Goal: Task Accomplishment & Management: Use online tool/utility

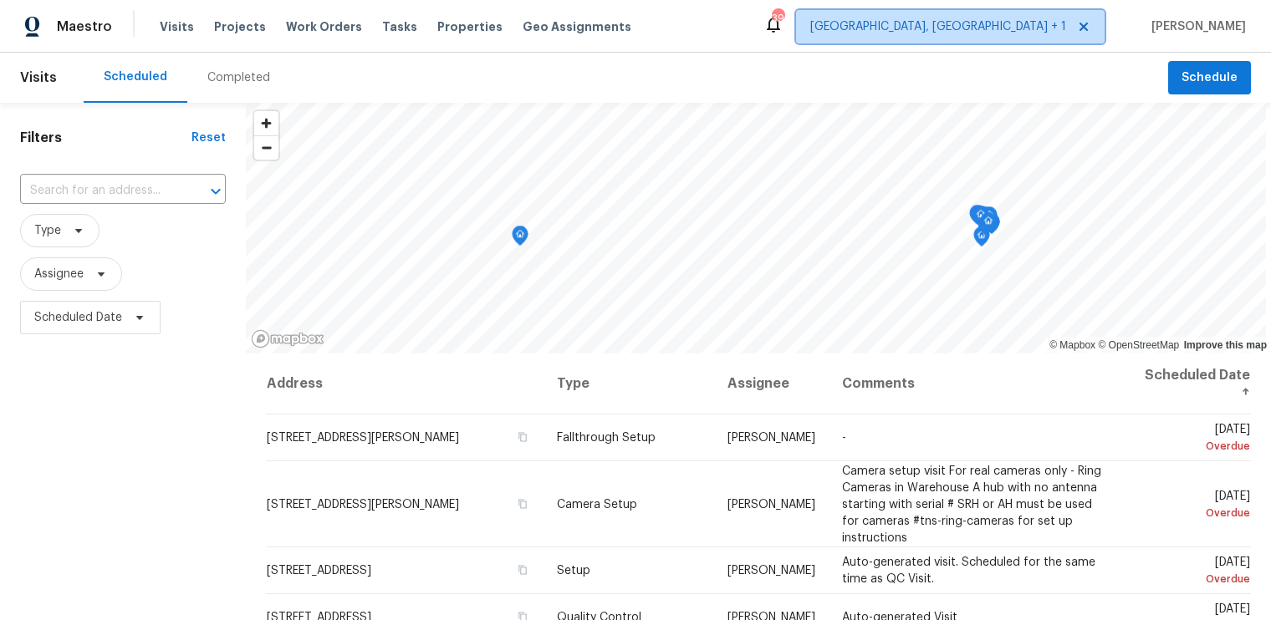
click at [1066, 33] on span "[GEOGRAPHIC_DATA], [GEOGRAPHIC_DATA] + 1" at bounding box center [938, 26] width 256 height 17
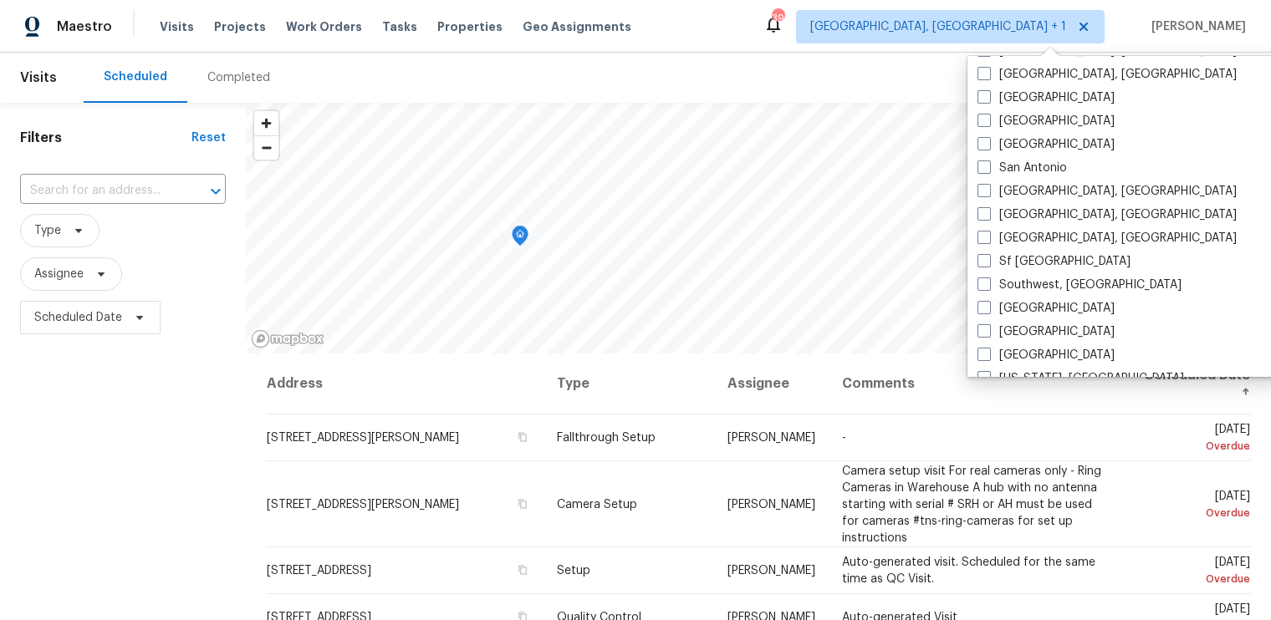
scroll to position [1119, 0]
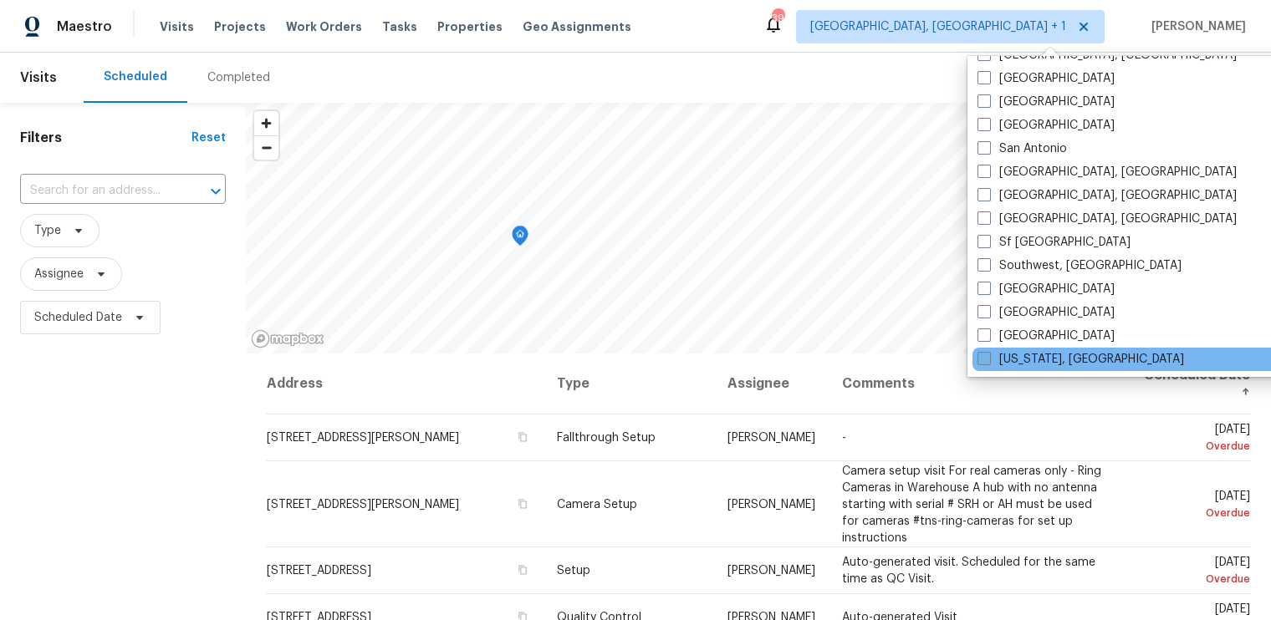
click at [978, 361] on span at bounding box center [983, 358] width 13 height 13
click at [978, 361] on input "[US_STATE], [GEOGRAPHIC_DATA]" at bounding box center [982, 356] width 11 height 11
checkbox input "true"
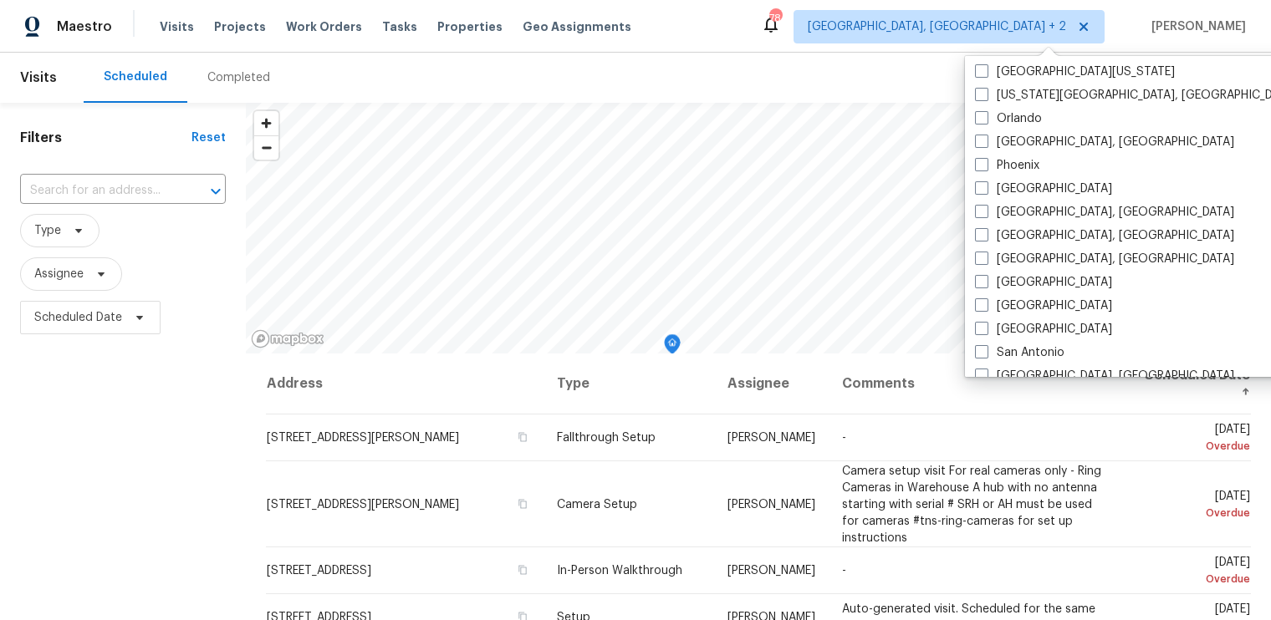
scroll to position [930, 0]
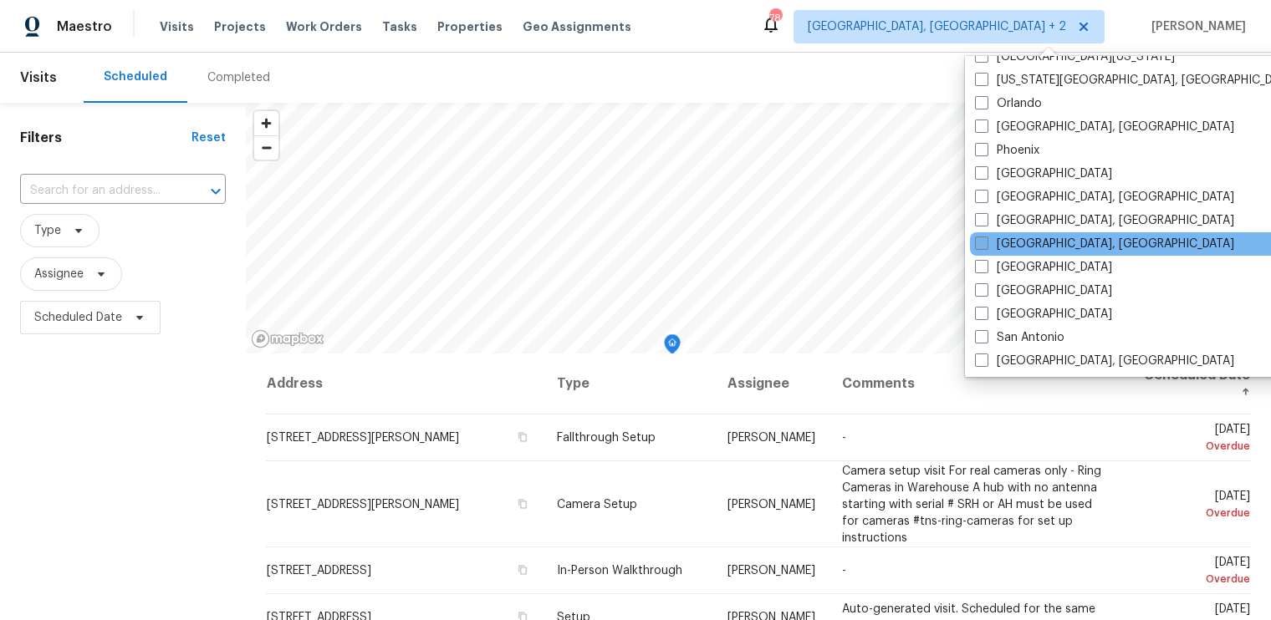
click at [981, 239] on span at bounding box center [981, 243] width 13 height 13
click at [981, 239] on input "[GEOGRAPHIC_DATA], [GEOGRAPHIC_DATA]" at bounding box center [980, 241] width 11 height 11
checkbox input "true"
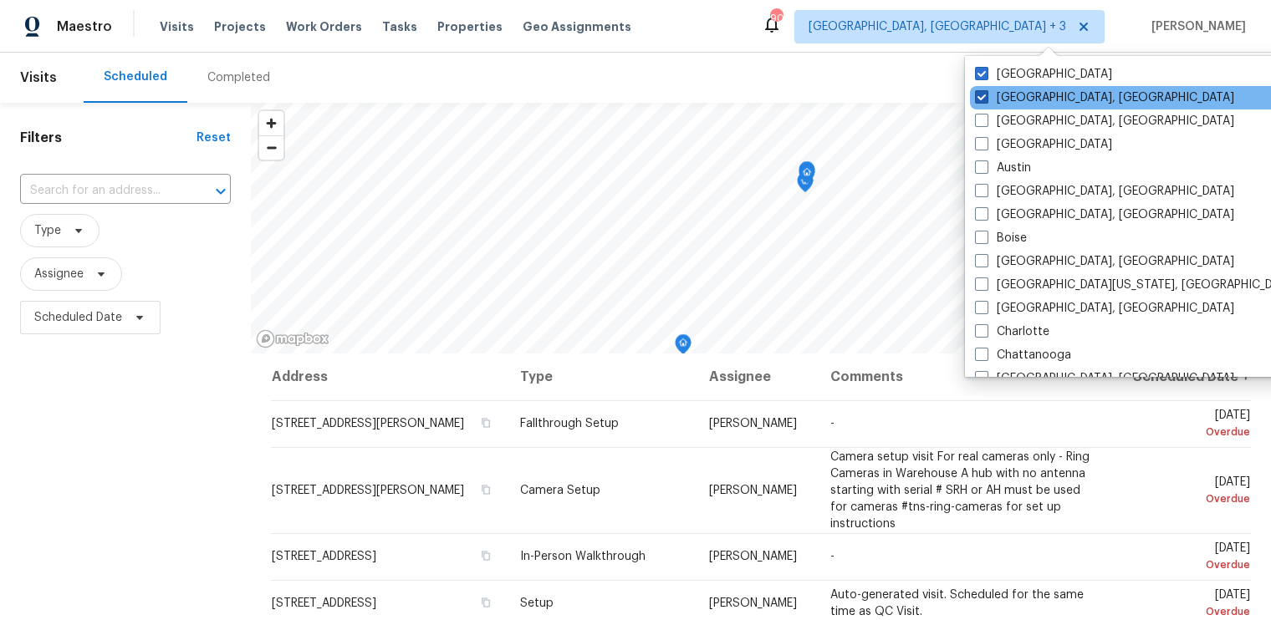
click at [977, 98] on span at bounding box center [981, 96] width 13 height 13
click at [977, 98] on input "[GEOGRAPHIC_DATA], [GEOGRAPHIC_DATA]" at bounding box center [980, 94] width 11 height 11
checkbox input "false"
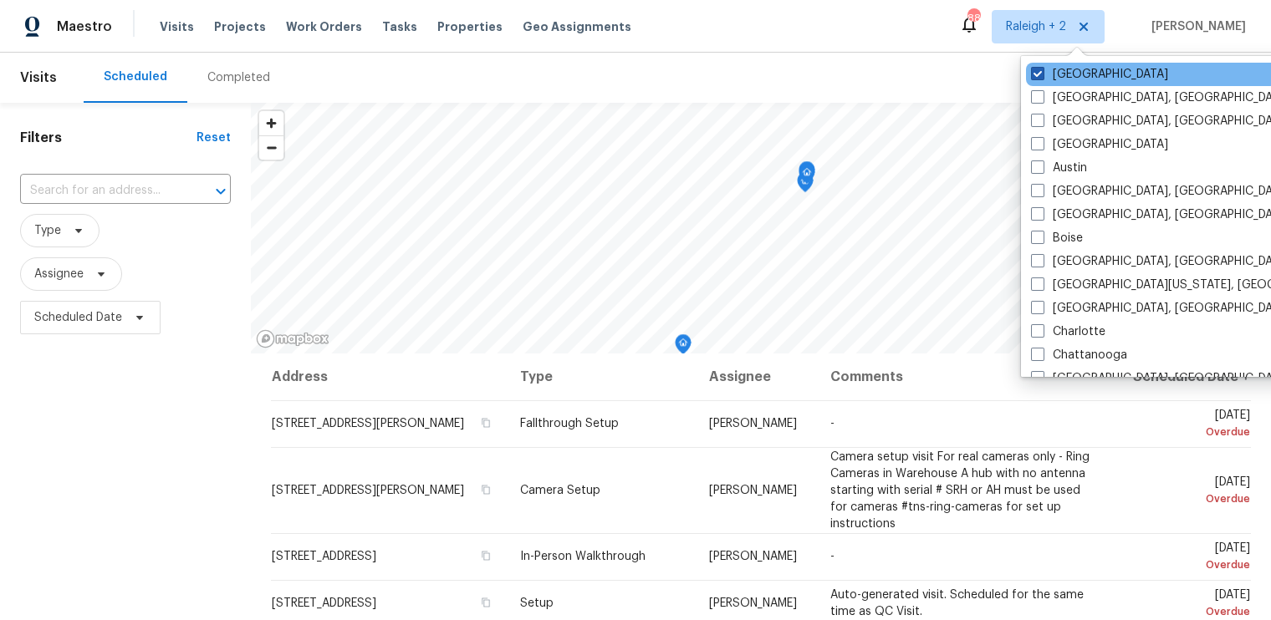
click at [1032, 72] on span at bounding box center [1037, 73] width 13 height 13
click at [1032, 72] on input "[GEOGRAPHIC_DATA]" at bounding box center [1036, 71] width 11 height 11
checkbox input "false"
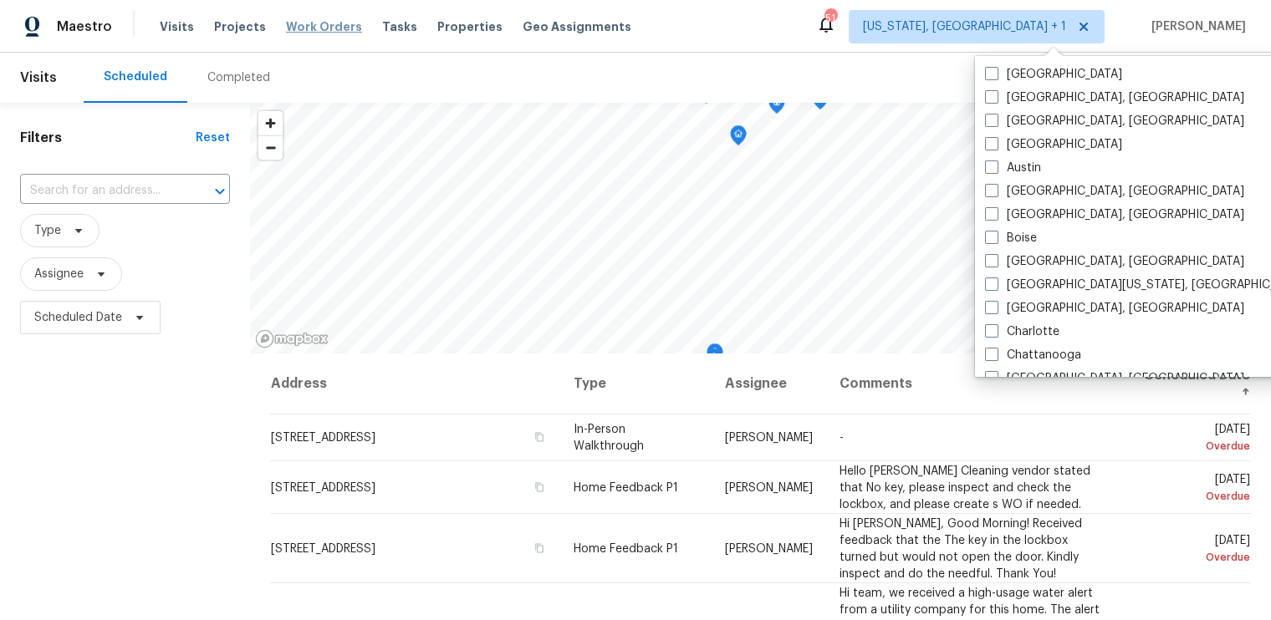
click at [315, 21] on span "Work Orders" at bounding box center [324, 26] width 76 height 17
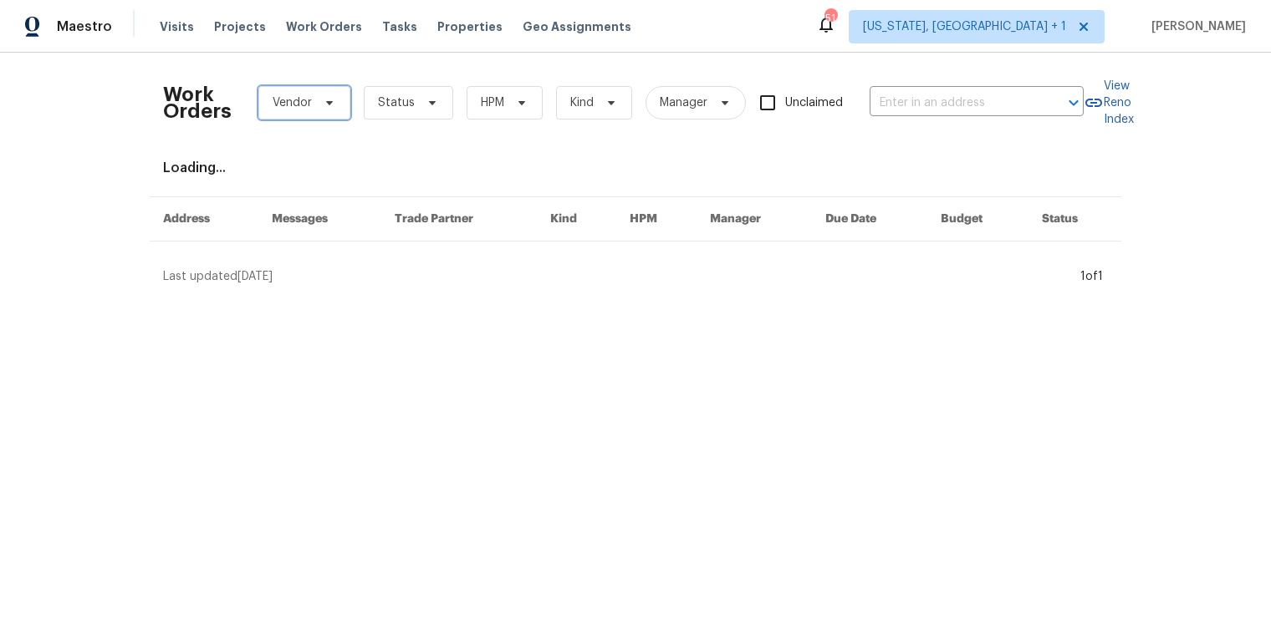
click at [305, 99] on span "Vendor" at bounding box center [292, 102] width 39 height 17
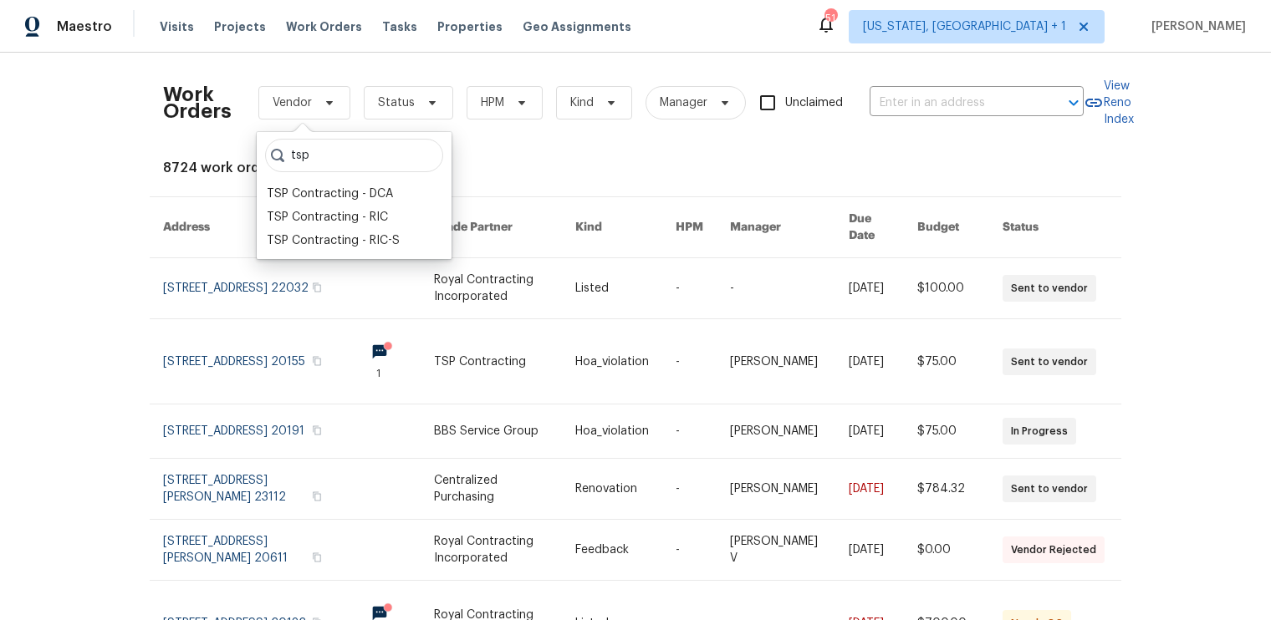
type input "tsp"
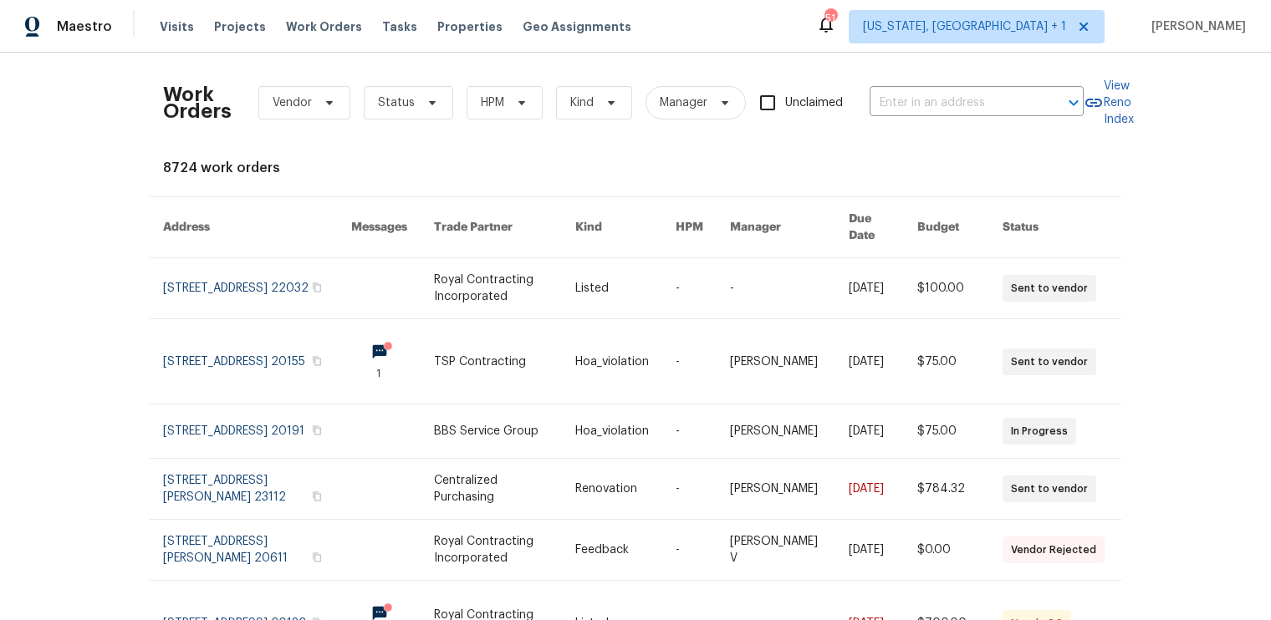
click at [484, 168] on div "8724 work orders" at bounding box center [635, 168] width 945 height 17
click at [328, 101] on icon at bounding box center [329, 103] width 7 height 4
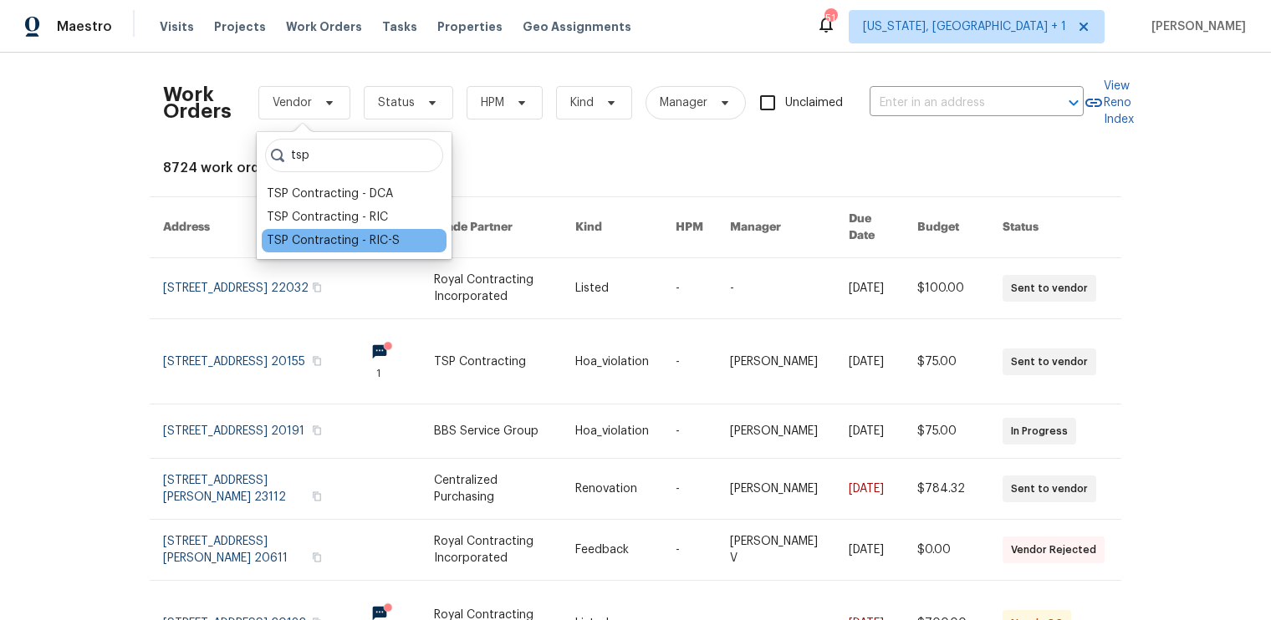
type input "tsp"
click at [314, 238] on div "TSP Contracting - RIC-S" at bounding box center [333, 240] width 133 height 17
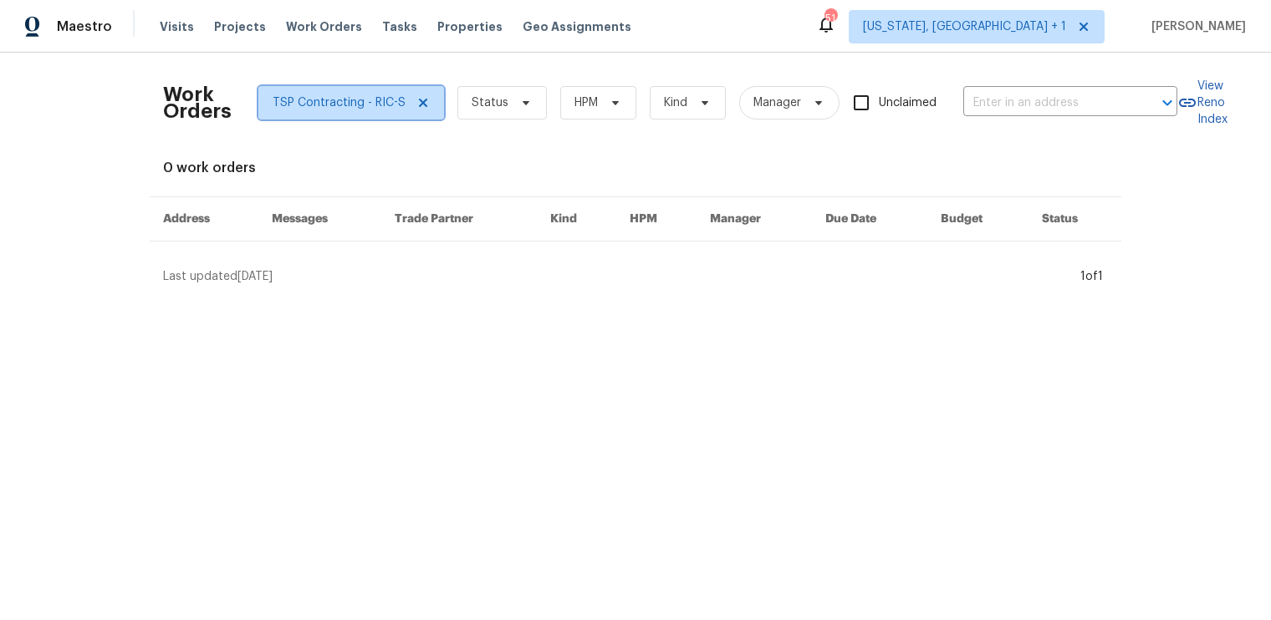
click at [418, 97] on icon at bounding box center [422, 102] width 13 height 13
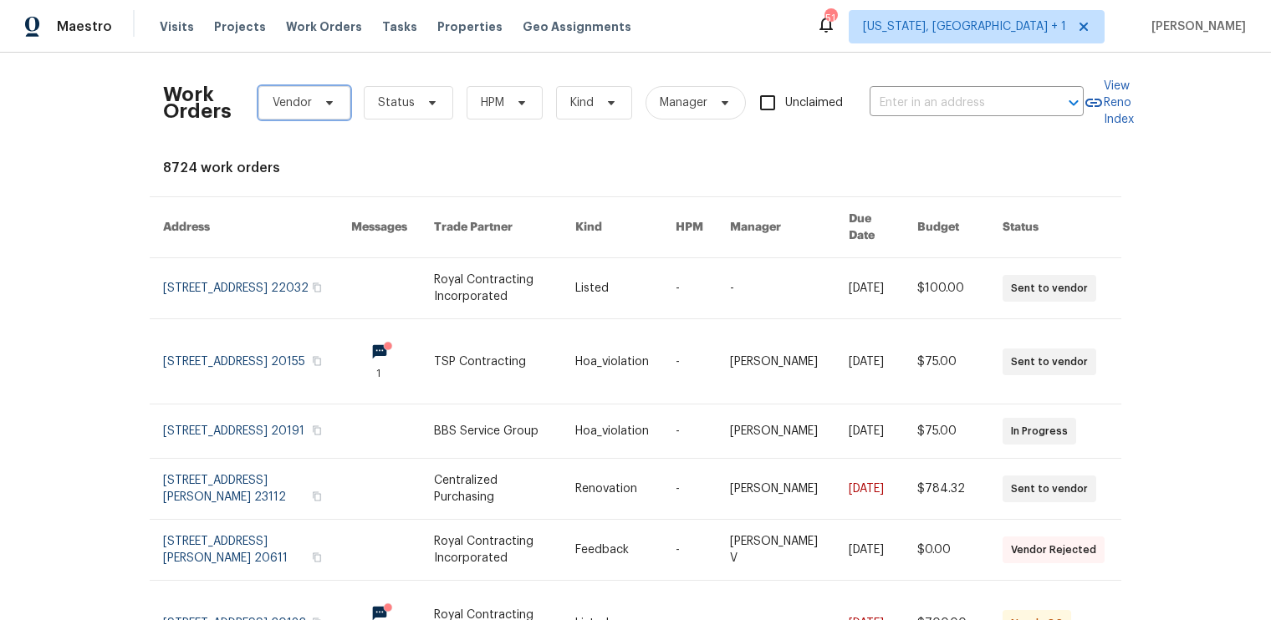
click at [327, 105] on icon at bounding box center [329, 102] width 13 height 13
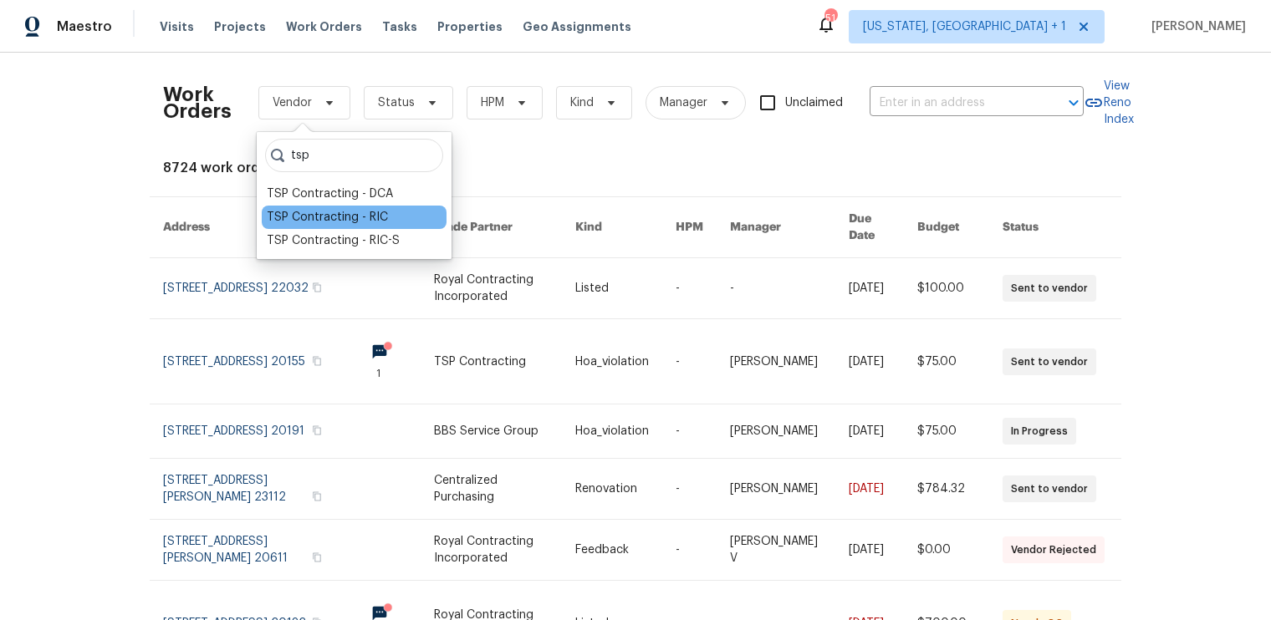
type input "tsp"
click at [335, 215] on div "TSP Contracting - RIC" at bounding box center [327, 217] width 121 height 17
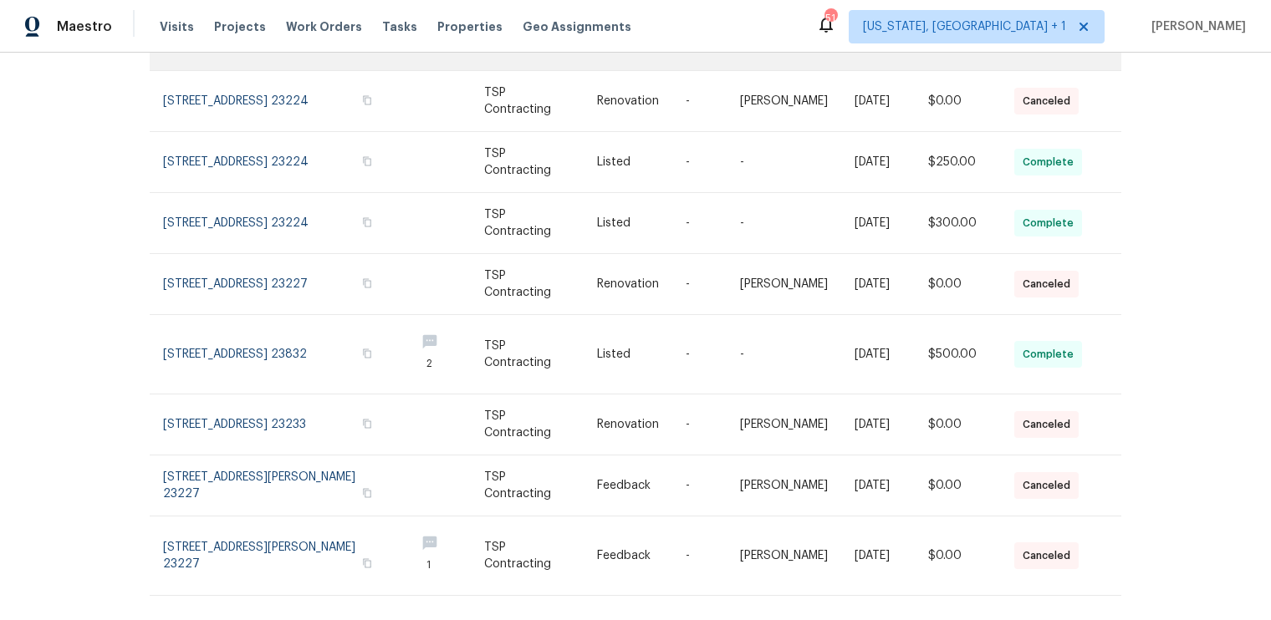
scroll to position [337, 0]
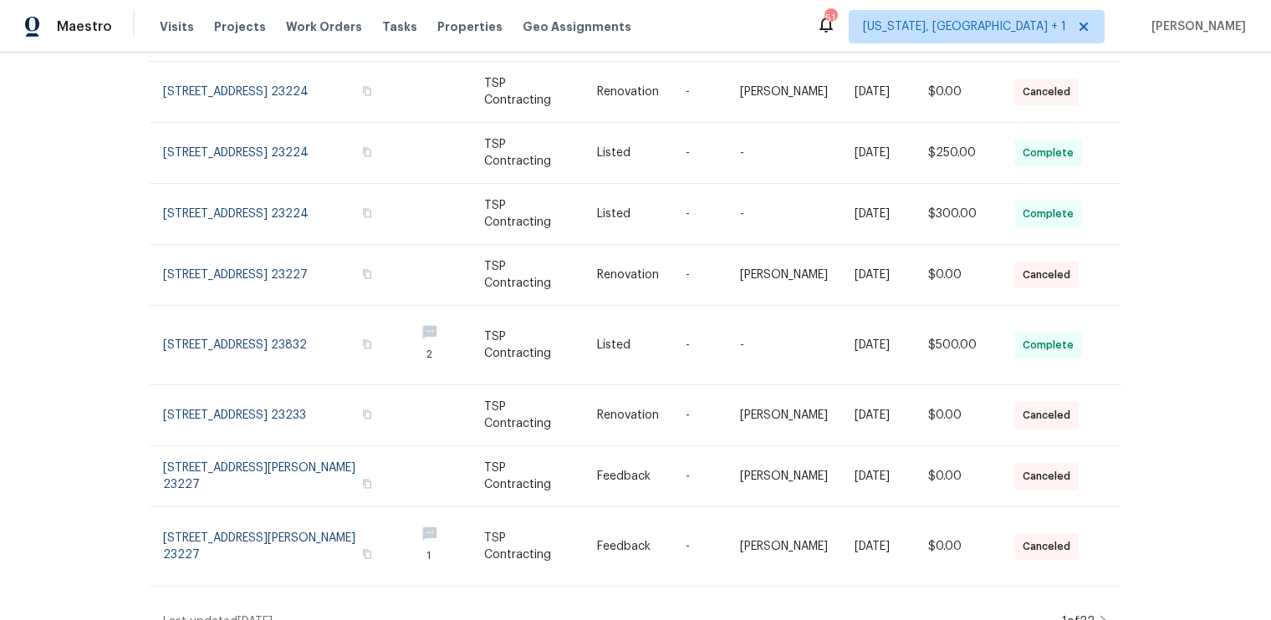
click at [1105, 615] on icon at bounding box center [1103, 621] width 8 height 13
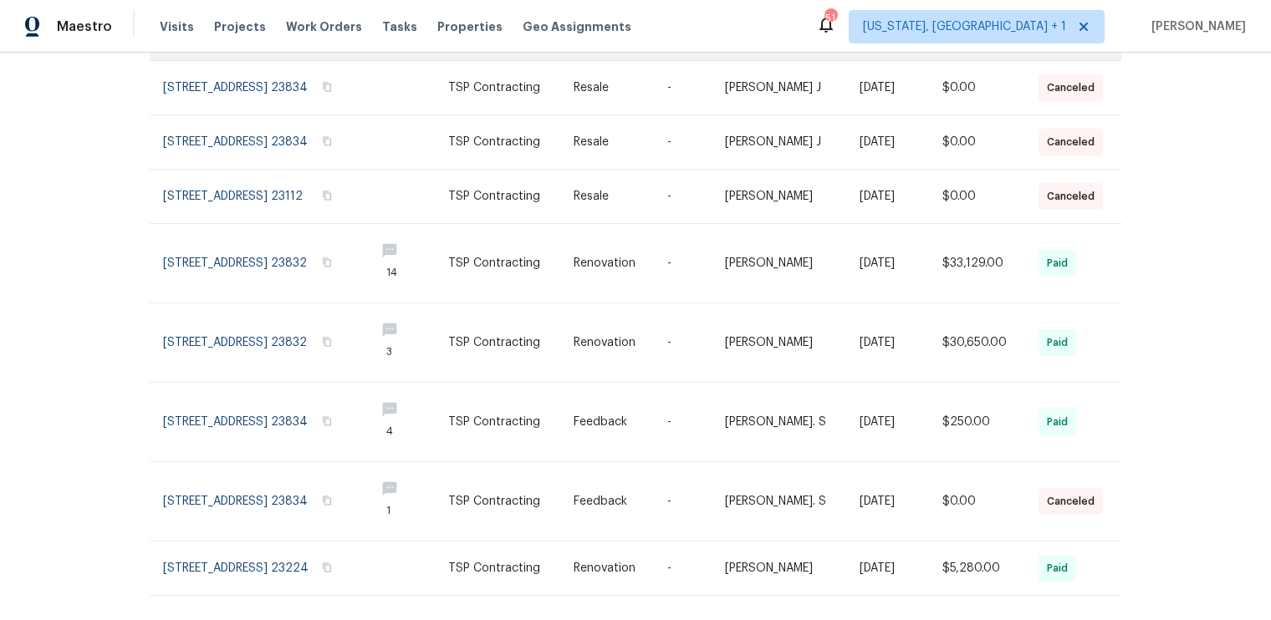
scroll to position [373, 0]
